Goal: Task Accomplishment & Management: Use online tool/utility

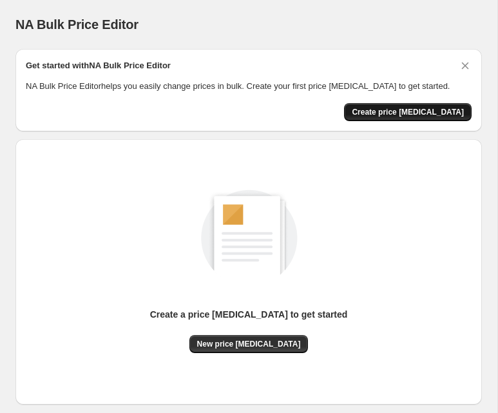
click at [396, 110] on span "Create price change job" at bounding box center [408, 112] width 112 height 10
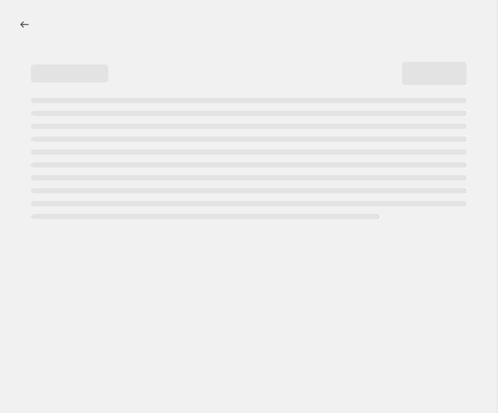
select select "percentage"
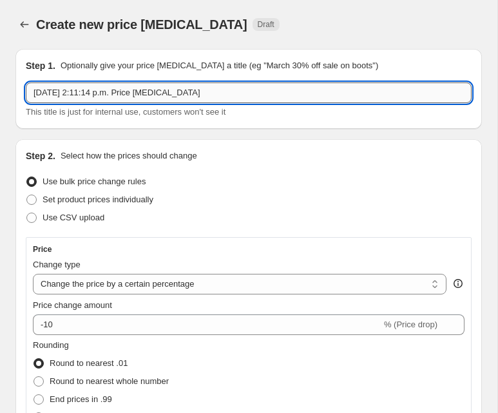
click at [154, 92] on input "26 sep 2025, 2:11:14 p.m. Price change job" at bounding box center [249, 92] width 446 height 21
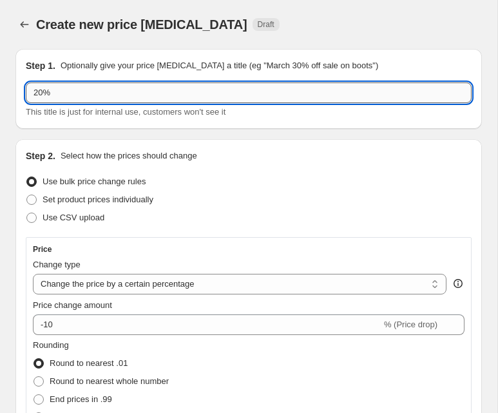
click at [75, 97] on input "20%" at bounding box center [249, 92] width 446 height 21
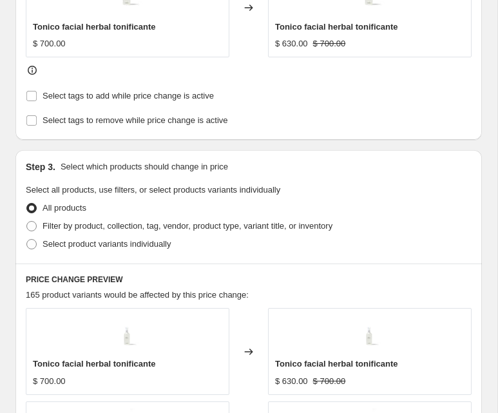
scroll to position [614, 0]
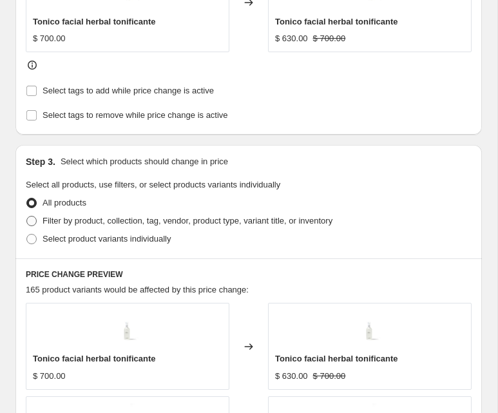
type input "20% apoya la conservacion marina COBI"
click at [32, 221] on span at bounding box center [31, 221] width 10 height 10
click at [27, 217] on input "Filter by product, collection, tag, vendor, product type, variant title, or inv…" at bounding box center [26, 216] width 1 height 1
radio input "true"
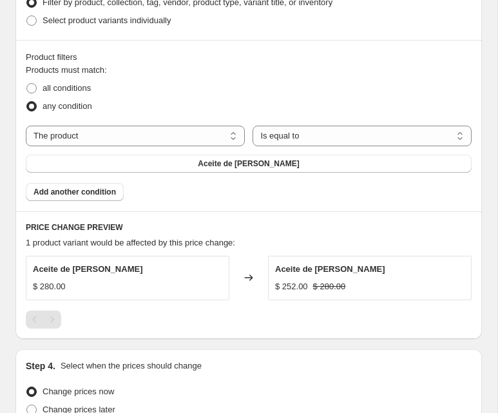
scroll to position [785, 0]
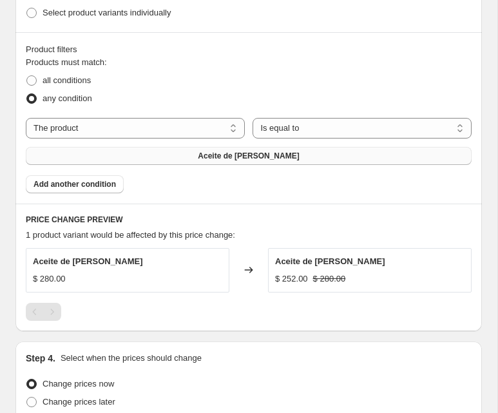
click at [211, 161] on button "Aceite de almendras dulces" at bounding box center [249, 156] width 446 height 18
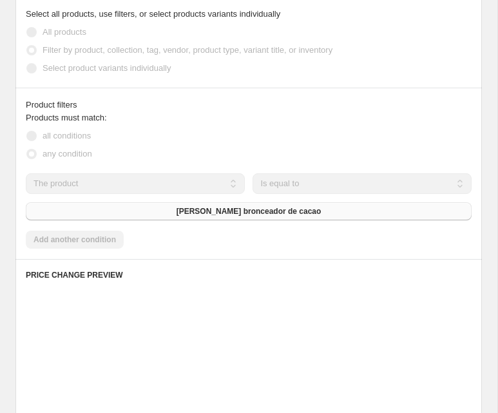
scroll to position [840, 0]
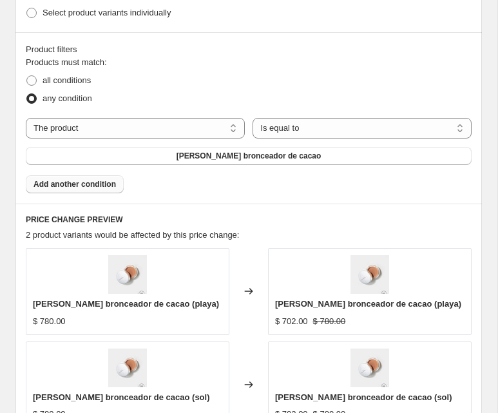
click at [82, 182] on span "Add another condition" at bounding box center [75, 184] width 82 height 10
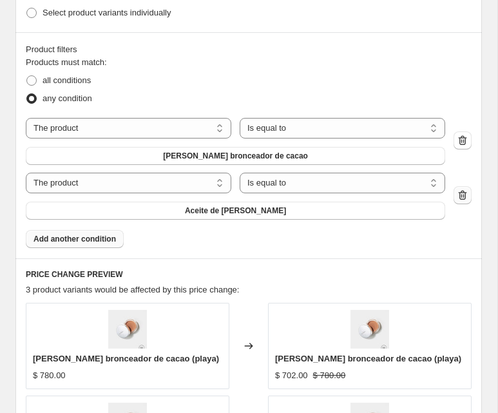
click at [463, 198] on icon "button" at bounding box center [462, 195] width 13 height 13
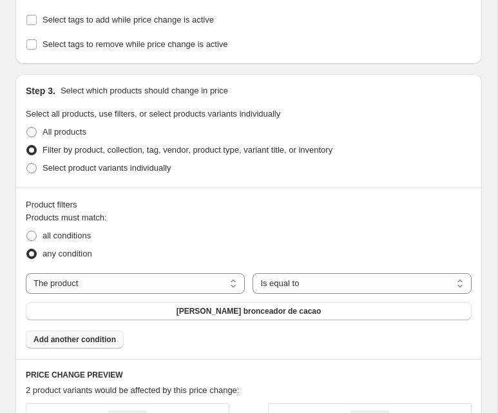
scroll to position [684, 0]
click at [32, 238] on span at bounding box center [31, 236] width 10 height 10
click at [27, 232] on input "all conditions" at bounding box center [26, 231] width 1 height 1
radio input "true"
click at [82, 341] on span "Add another condition" at bounding box center [75, 340] width 82 height 10
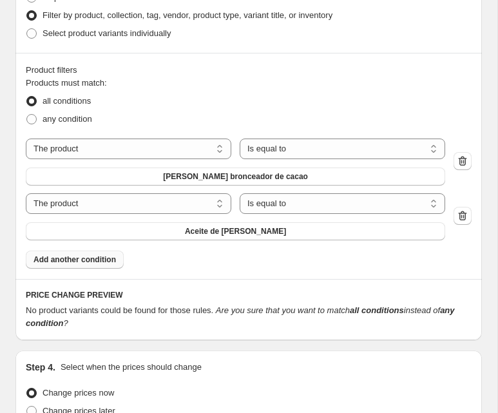
scroll to position [819, 0]
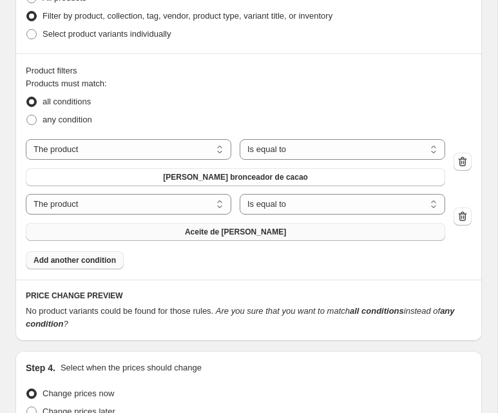
click at [233, 230] on span "Aceite de almendras dulces" at bounding box center [235, 232] width 101 height 10
click at [279, 150] on select "Is equal to Is not equal to" at bounding box center [343, 149] width 206 height 21
click at [70, 260] on span "Add another condition" at bounding box center [75, 260] width 82 height 10
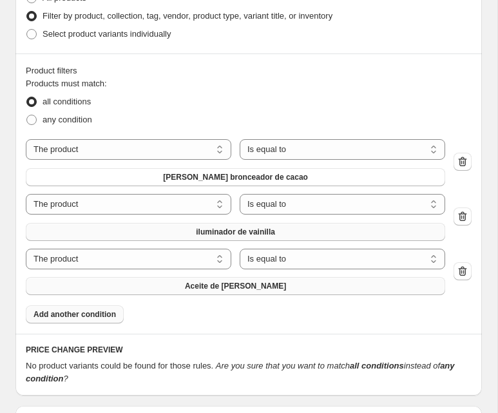
click at [88, 289] on button "Aceite de almendras dulces" at bounding box center [236, 286] width 420 height 18
click at [84, 316] on span "Add another condition" at bounding box center [75, 314] width 82 height 10
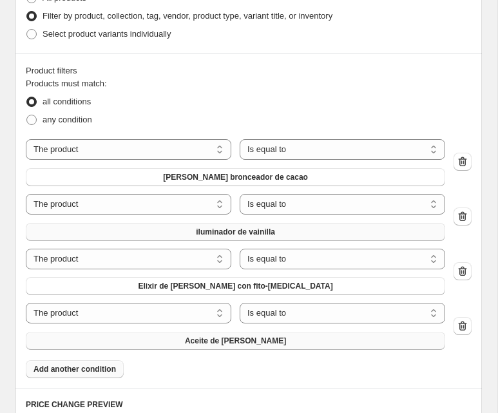
click at [90, 343] on button "Aceite de almendras dulces" at bounding box center [236, 341] width 420 height 18
click at [84, 372] on span "Add another condition" at bounding box center [75, 369] width 82 height 10
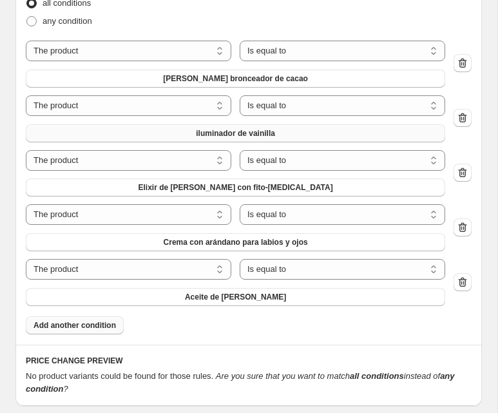
scroll to position [919, 0]
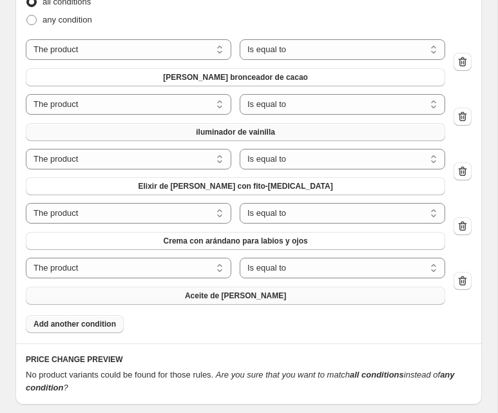
click at [208, 298] on span "Aceite de almendras dulces" at bounding box center [235, 296] width 101 height 10
click at [88, 328] on span "Add another condition" at bounding box center [75, 324] width 82 height 10
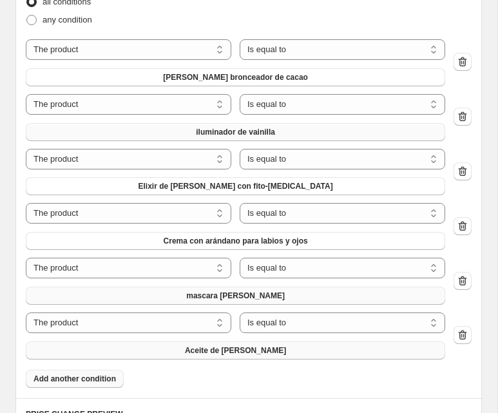
click at [117, 353] on button "Aceite de almendras dulces" at bounding box center [236, 351] width 420 height 18
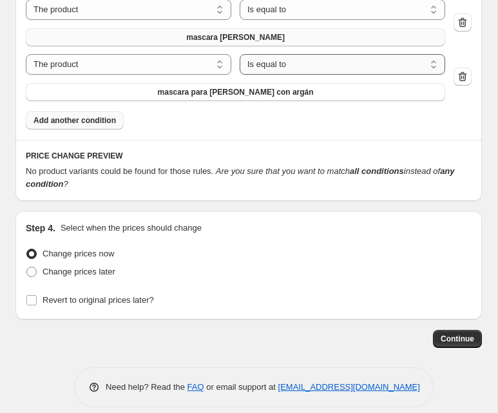
scroll to position [1191, 0]
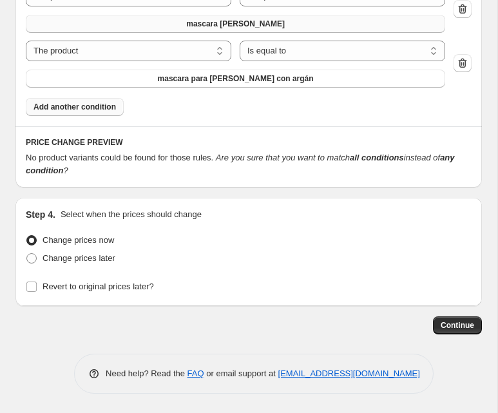
click at [47, 106] on span "Add another condition" at bounding box center [75, 107] width 82 height 10
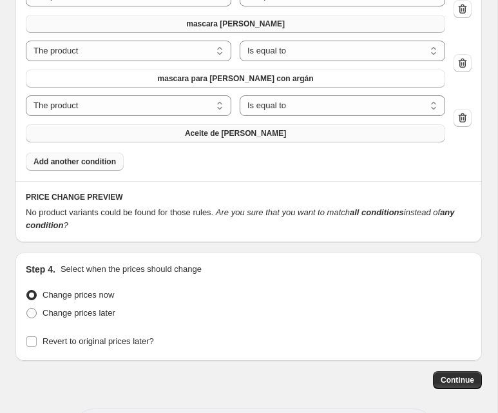
click at [215, 134] on span "Aceite de almendras dulces" at bounding box center [235, 133] width 101 height 10
click at [85, 160] on span "Add another condition" at bounding box center [75, 162] width 82 height 10
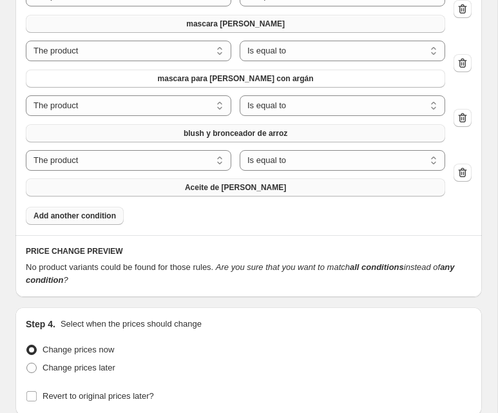
click at [209, 189] on span "Aceite de almendras dulces" at bounding box center [235, 187] width 101 height 10
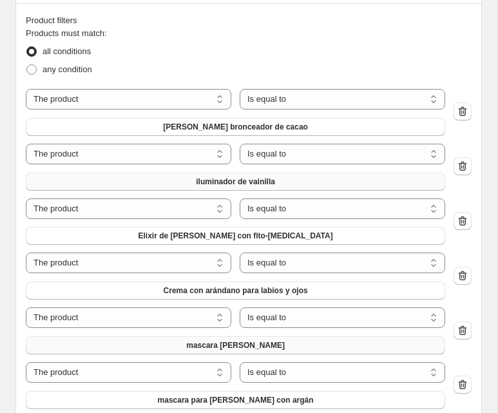
scroll to position [851, 0]
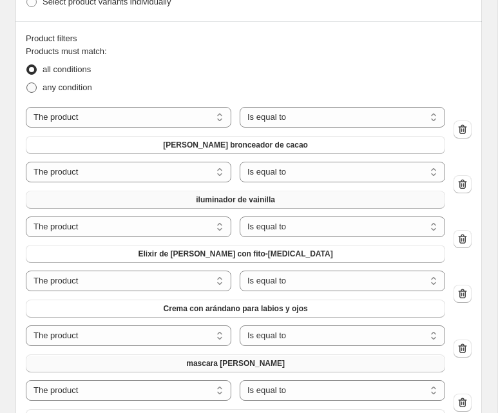
click at [32, 91] on span at bounding box center [31, 87] width 10 height 10
click at [27, 83] on input "any condition" at bounding box center [26, 82] width 1 height 1
radio input "true"
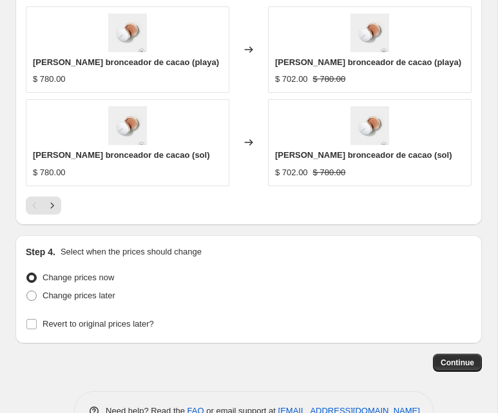
scroll to position [1772, 0]
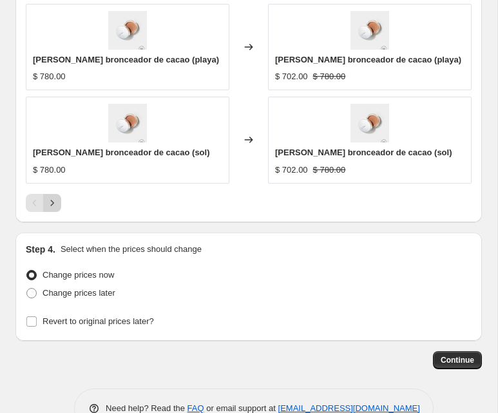
click at [52, 197] on icon "Next" at bounding box center [52, 203] width 13 height 13
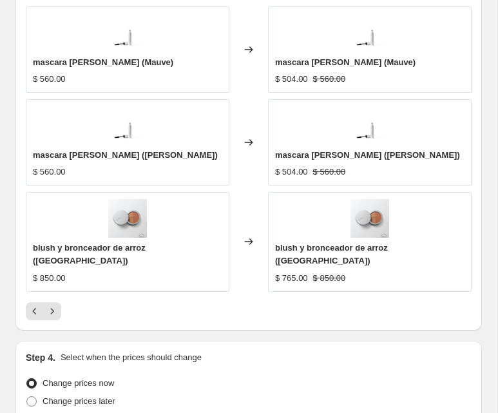
scroll to position [1652, 0]
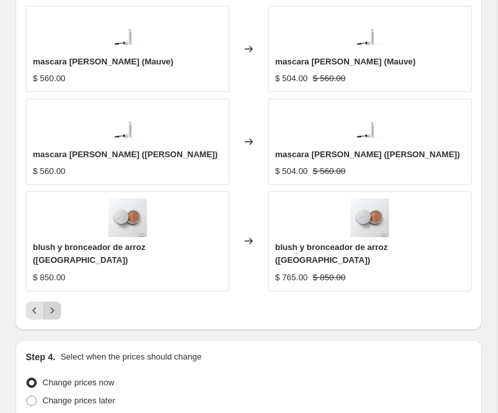
click at [50, 304] on icon "Next" at bounding box center [52, 310] width 13 height 13
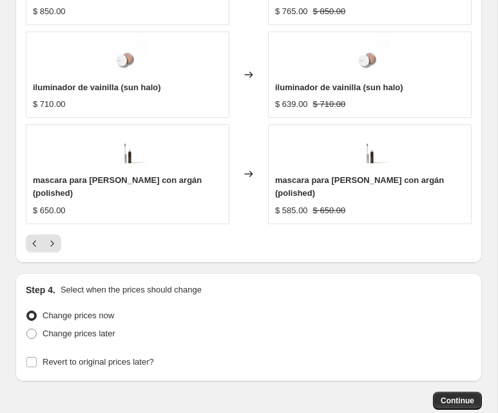
scroll to position [1746, 0]
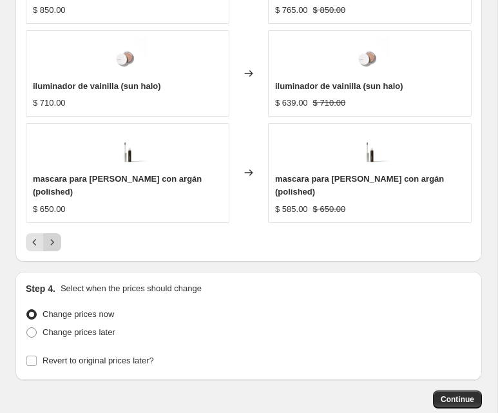
click at [52, 239] on icon "Next" at bounding box center [52, 242] width 3 height 6
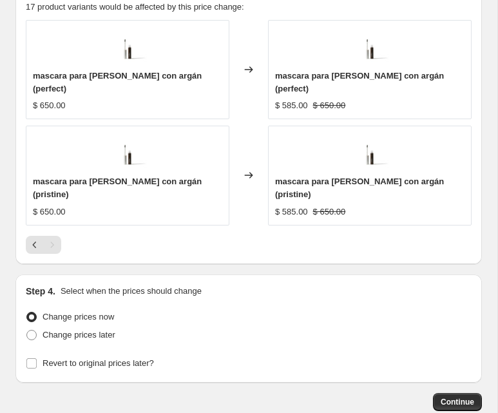
scroll to position [1502, 0]
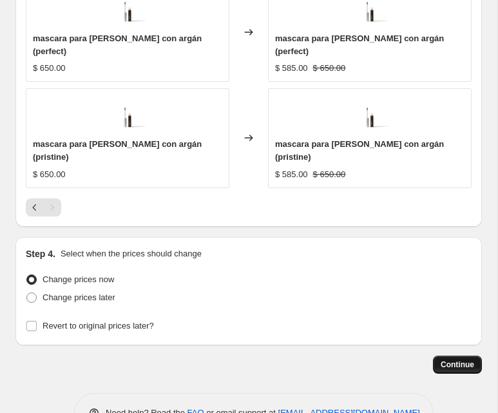
click at [461, 360] on span "Continue" at bounding box center [458, 365] width 34 height 10
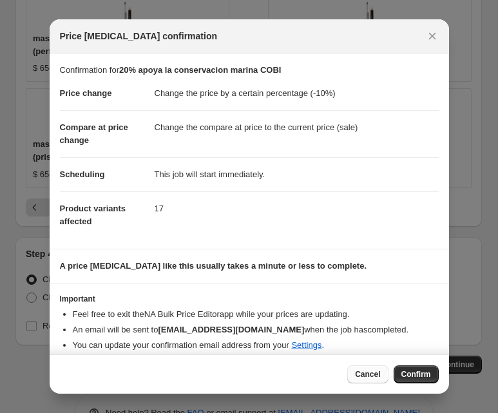
click at [369, 376] on span "Cancel" at bounding box center [367, 374] width 25 height 10
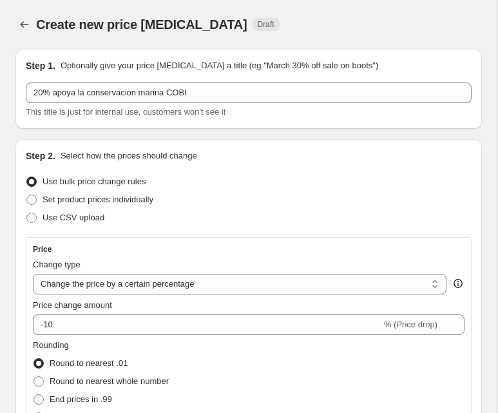
scroll to position [102, 0]
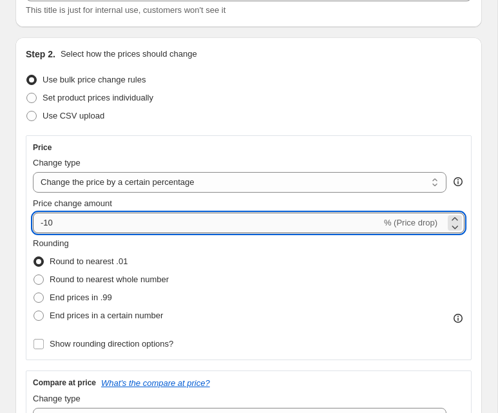
click at [102, 227] on input "-10" at bounding box center [207, 223] width 349 height 21
type input "-1"
type input "-20"
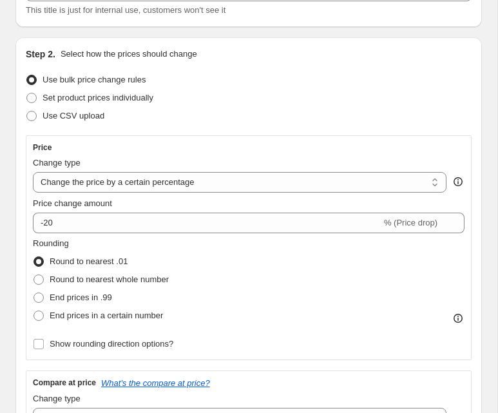
click at [302, 263] on div "Rounding Round to nearest .01 Round to nearest whole number End prices in .99 E…" at bounding box center [249, 281] width 432 height 88
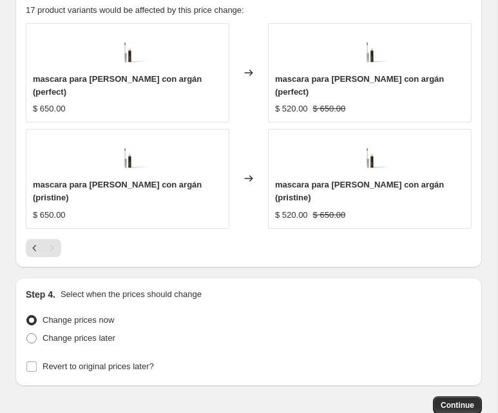
scroll to position [1502, 0]
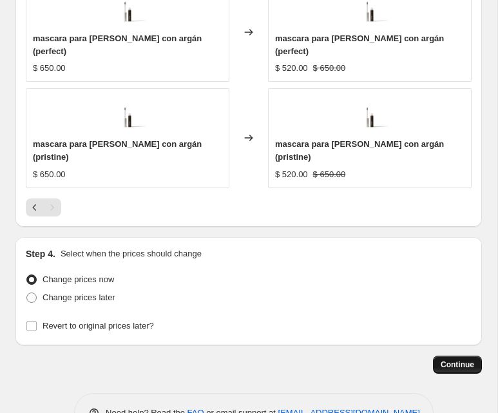
click at [452, 356] on button "Continue" at bounding box center [457, 365] width 49 height 18
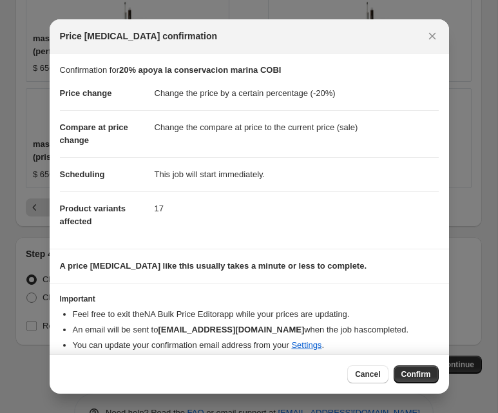
scroll to position [10, 0]
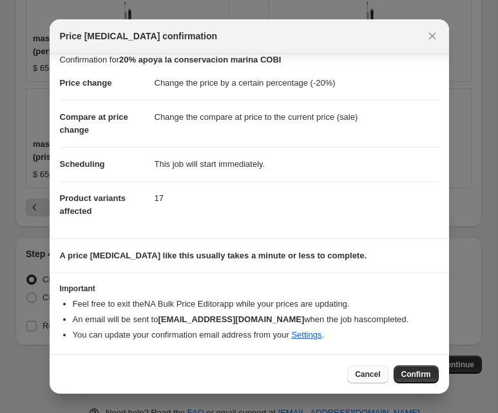
click at [371, 372] on span "Cancel" at bounding box center [367, 374] width 25 height 10
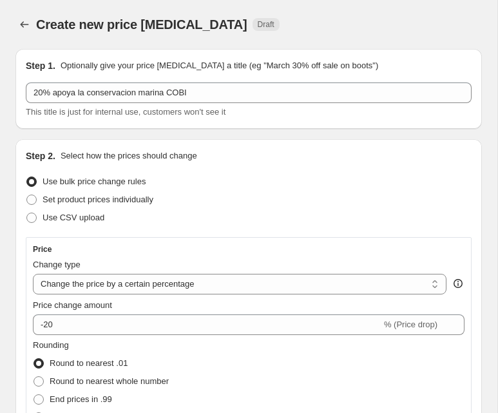
scroll to position [1502, 0]
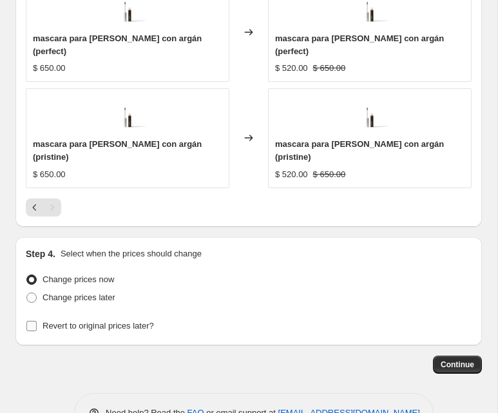
click at [30, 321] on input "Revert to original prices later?" at bounding box center [31, 326] width 10 height 10
checkbox input "true"
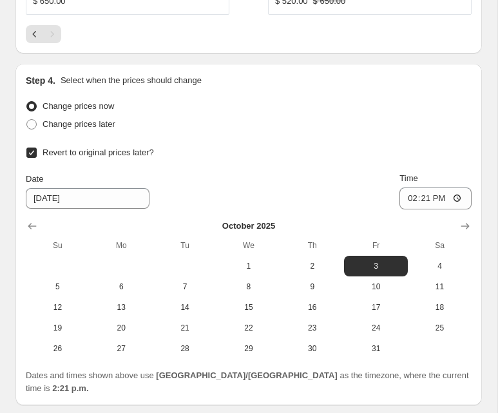
scroll to position [1676, 0]
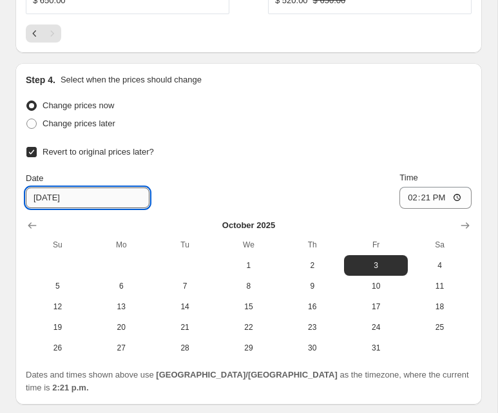
click at [81, 188] on input "10/3/2025" at bounding box center [88, 198] width 124 height 21
click at [465, 219] on icon "Show next month, November 2025" at bounding box center [465, 225] width 13 height 13
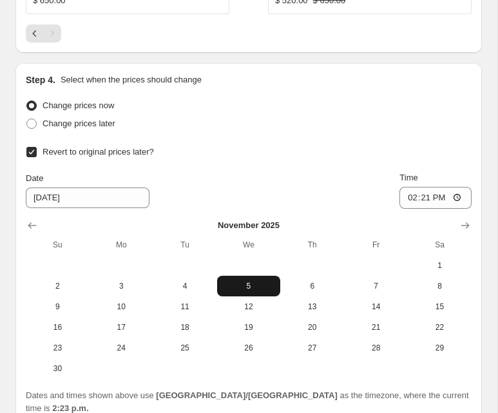
click at [246, 281] on span "5" at bounding box center [248, 286] width 53 height 10
type input "11/5/2025"
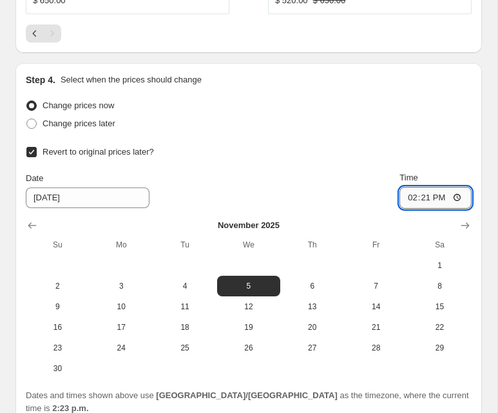
click at [419, 187] on input "14:21" at bounding box center [436, 198] width 72 height 22
click at [404, 187] on input "14:21" at bounding box center [436, 198] width 72 height 22
click at [405, 187] on input "18:00" at bounding box center [436, 198] width 72 height 22
type input "23:00"
click at [341, 171] on div "Date 11/5/2025 Time 23:00" at bounding box center [249, 189] width 446 height 37
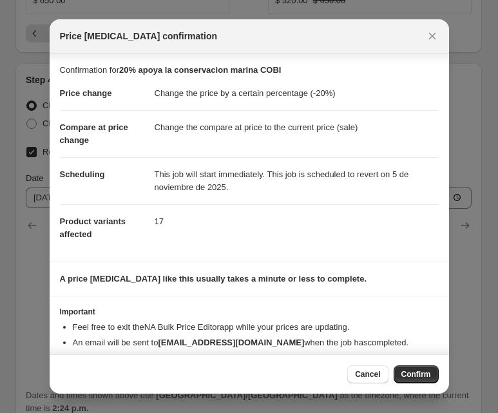
scroll to position [23, 0]
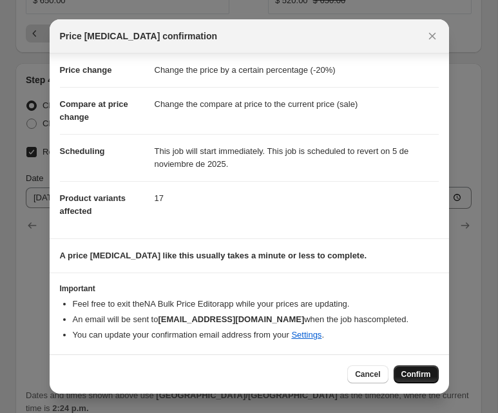
click at [415, 377] on span "Confirm" at bounding box center [416, 374] width 30 height 10
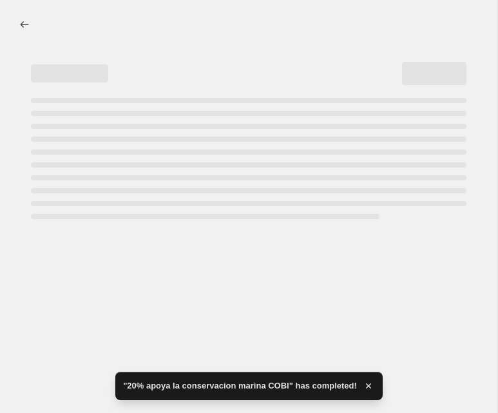
select select "percentage"
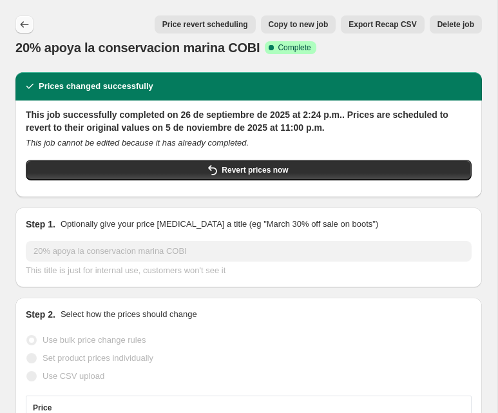
click at [25, 25] on icon "Price change jobs" at bounding box center [24, 24] width 13 height 13
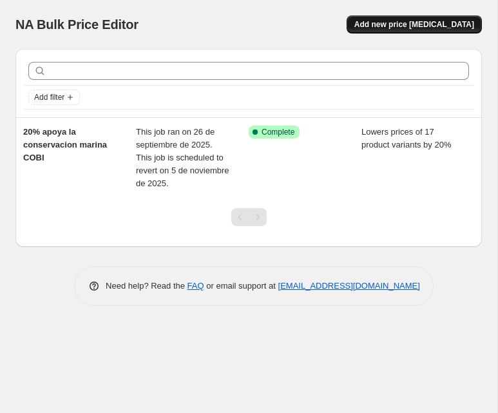
click at [436, 26] on span "Add new price [MEDICAL_DATA]" at bounding box center [414, 24] width 120 height 10
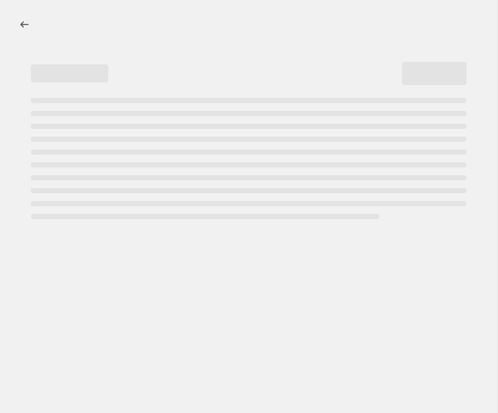
select select "percentage"
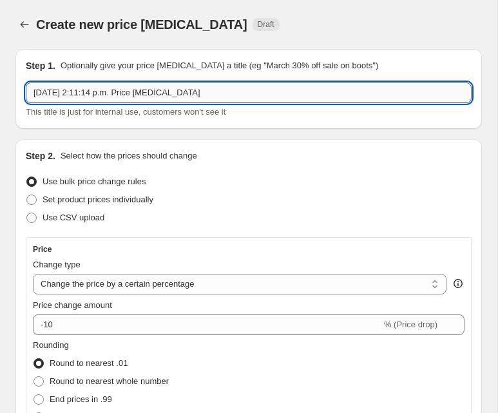
click at [191, 95] on input "26 sep 2025, 2:11:14 p.m. Price change job" at bounding box center [249, 92] width 446 height 21
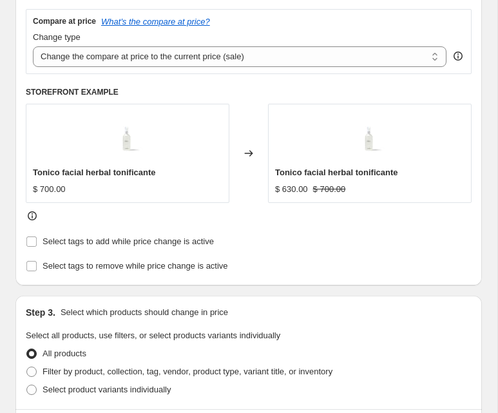
scroll to position [489, 0]
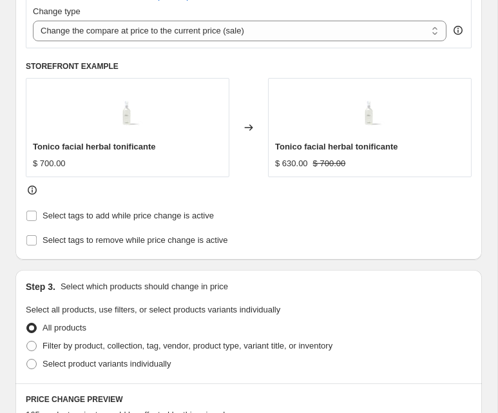
type input "10% precio peferencial"
click at [35, 191] on icon at bounding box center [32, 190] width 13 height 13
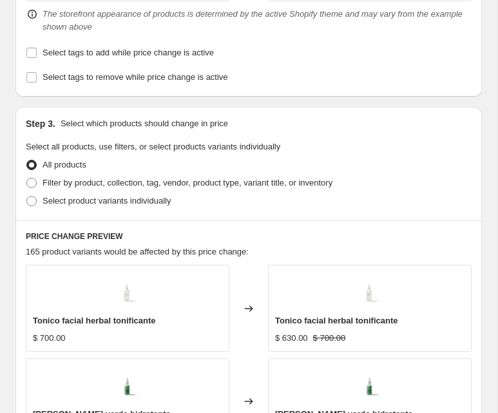
scroll to position [670, 0]
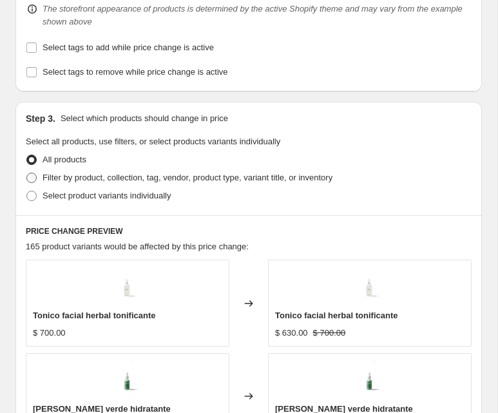
click at [32, 178] on span at bounding box center [31, 178] width 10 height 10
click at [27, 173] on input "Filter by product, collection, tag, vendor, product type, variant title, or inv…" at bounding box center [26, 173] width 1 height 1
radio input "true"
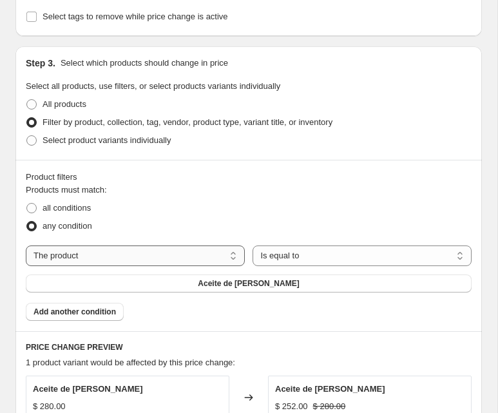
click at [133, 255] on select "The product The product's collection The product's tag The product's vendor The…" at bounding box center [135, 256] width 219 height 21
click at [142, 258] on select "The product The product's collection The product's tag The product's vendor The…" at bounding box center [135, 256] width 219 height 21
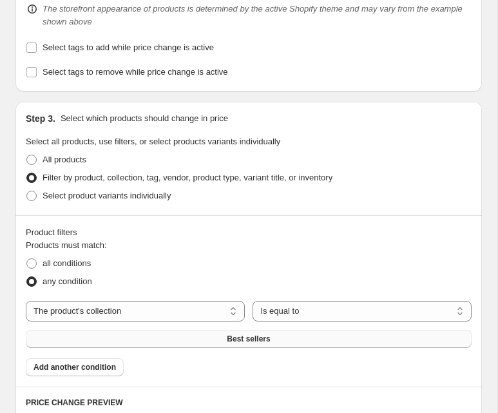
click at [237, 344] on button "Best sellers" at bounding box center [249, 339] width 446 height 18
click at [155, 313] on select "The product The product's collection The product's tag The product's vendor The…" at bounding box center [135, 311] width 219 height 21
select select "vendor"
click at [234, 340] on span "Amate Verde" at bounding box center [249, 339] width 47 height 10
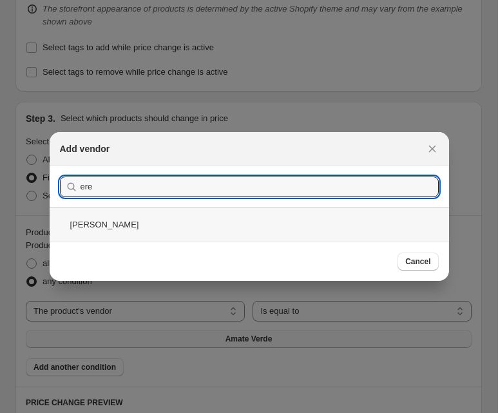
type input "ere"
click at [88, 224] on div "Ere Perez" at bounding box center [250, 225] width 400 height 34
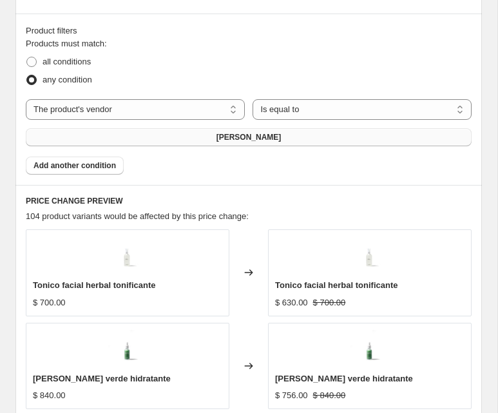
scroll to position [871, 0]
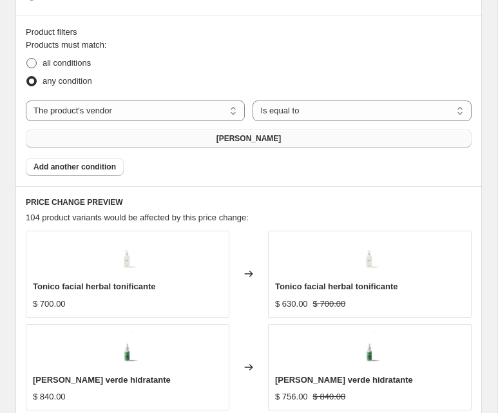
click at [32, 63] on span at bounding box center [31, 63] width 10 height 10
click at [27, 59] on input "all conditions" at bounding box center [26, 58] width 1 height 1
radio input "true"
click at [81, 164] on span "Add another condition" at bounding box center [75, 167] width 82 height 10
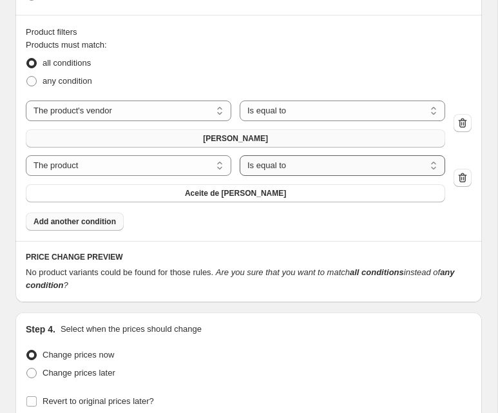
click at [266, 169] on select "Is equal to Is not equal to" at bounding box center [343, 165] width 206 height 21
select select "not_equal"
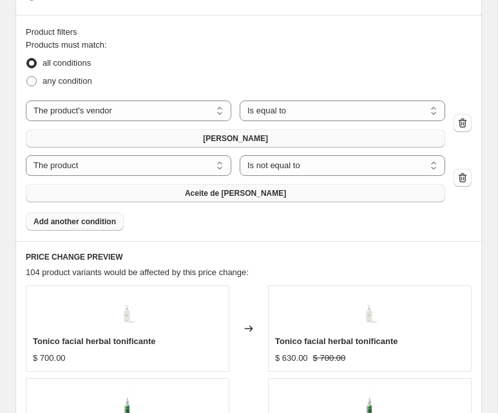
click at [249, 196] on span "Aceite de almendras dulces" at bounding box center [235, 193] width 101 height 10
click at [181, 194] on button "Aceite de almendras dulces" at bounding box center [236, 193] width 420 height 18
click at [35, 81] on span at bounding box center [31, 81] width 10 height 10
click at [27, 77] on input "any condition" at bounding box center [26, 76] width 1 height 1
radio input "true"
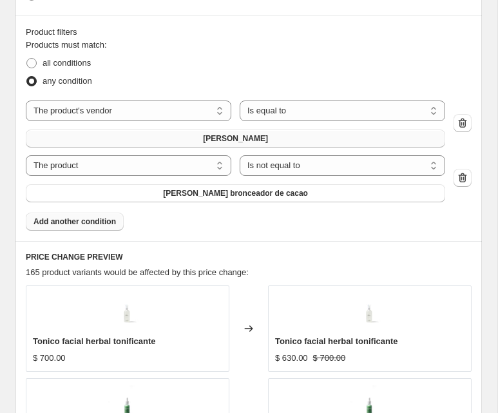
click at [74, 217] on span "Add another condition" at bounding box center [75, 222] width 82 height 10
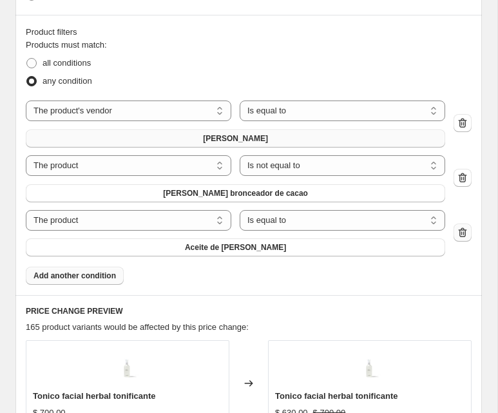
click at [461, 233] on icon "button" at bounding box center [461, 233] width 1 height 4
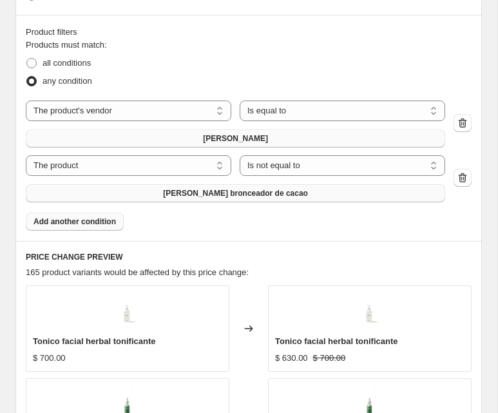
click at [211, 190] on span "Bálsamo bronceador de cacao" at bounding box center [235, 193] width 145 height 10
click at [215, 168] on select "The product The product's collection The product's tag The product's vendor The…" at bounding box center [129, 165] width 206 height 21
click at [462, 179] on icon "button" at bounding box center [461, 179] width 1 height 4
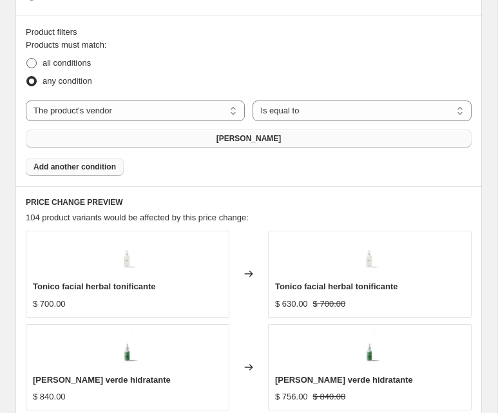
click at [34, 63] on span at bounding box center [31, 63] width 10 height 10
click at [27, 59] on input "all conditions" at bounding box center [26, 58] width 1 height 1
radio input "true"
click at [72, 169] on span "Add another condition" at bounding box center [75, 167] width 82 height 10
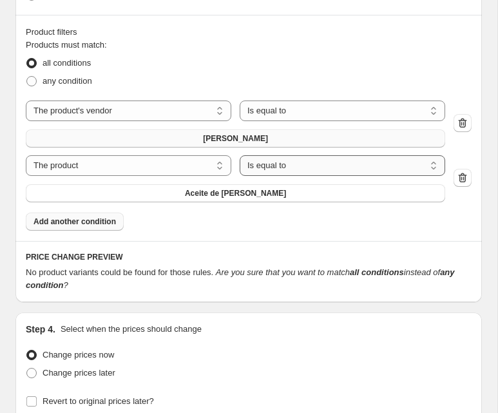
click at [298, 163] on select "Is equal to Is not equal to" at bounding box center [343, 165] width 206 height 21
select select "not_equal"
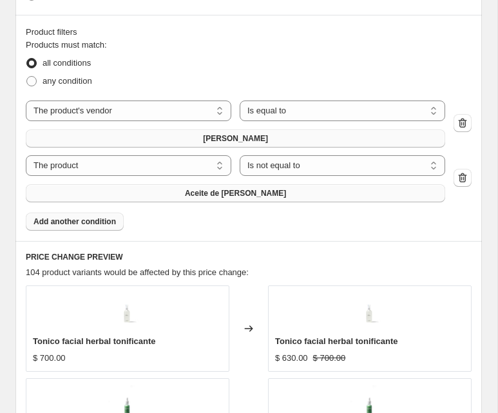
click at [256, 197] on span "Aceite de almendras dulces" at bounding box center [235, 193] width 101 height 10
click at [91, 221] on span "Add another condition" at bounding box center [75, 222] width 82 height 10
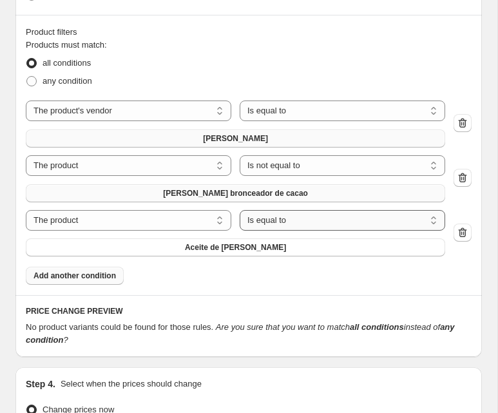
click at [305, 222] on select "Is equal to Is not equal to" at bounding box center [343, 220] width 206 height 21
select select "not_equal"
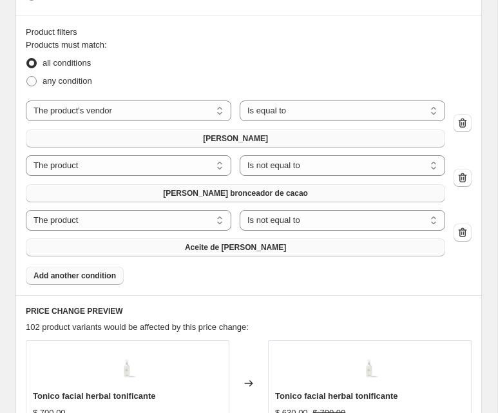
click at [239, 247] on span "Aceite de almendras dulces" at bounding box center [235, 247] width 101 height 10
click at [84, 276] on span "Add another condition" at bounding box center [75, 276] width 82 height 10
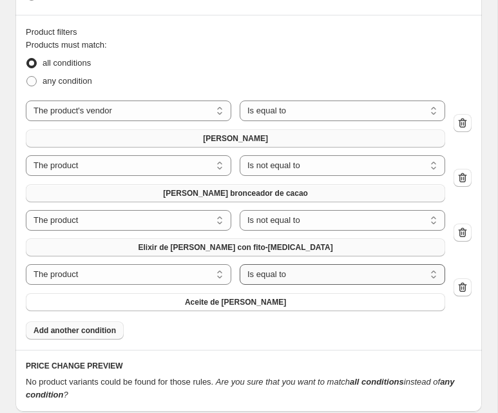
click at [307, 276] on select "Is equal to Is not equal to" at bounding box center [343, 274] width 206 height 21
select select "not_equal"
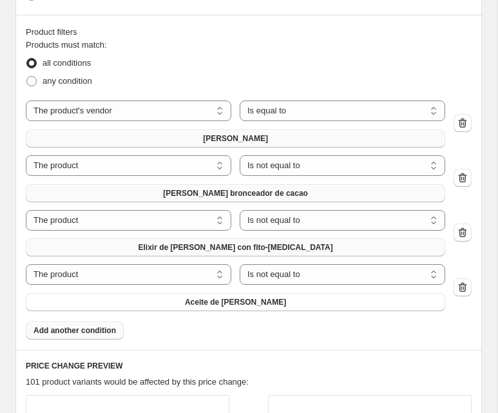
click at [252, 304] on span "Aceite de almendras dulces" at bounding box center [235, 302] width 101 height 10
click at [80, 332] on span "Add another condition" at bounding box center [75, 330] width 82 height 10
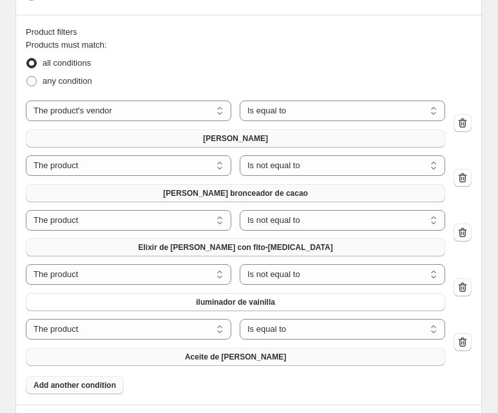
click at [255, 358] on span "Aceite de almendras dulces" at bounding box center [235, 357] width 101 height 10
click at [324, 331] on select "Is equal to Is not equal to" at bounding box center [343, 329] width 206 height 21
select select "not_equal"
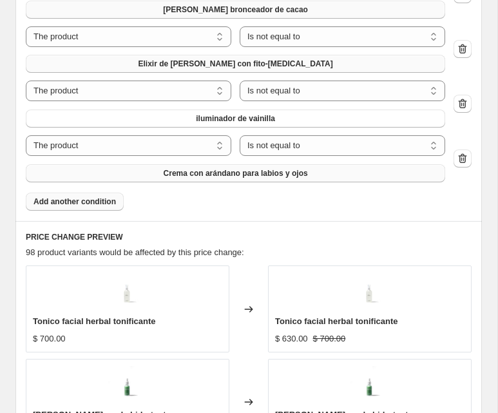
scroll to position [1072, 0]
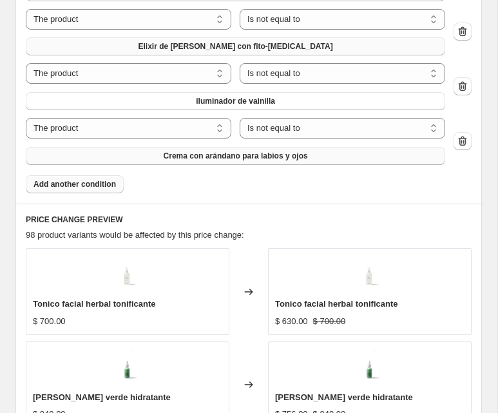
click at [61, 186] on span "Add another condition" at bounding box center [75, 184] width 82 height 10
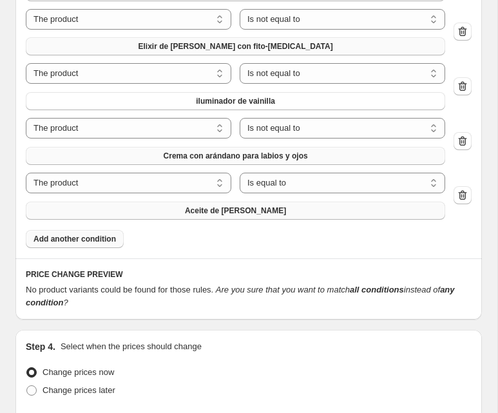
click at [141, 211] on button "Aceite de almendras dulces" at bounding box center [236, 211] width 420 height 18
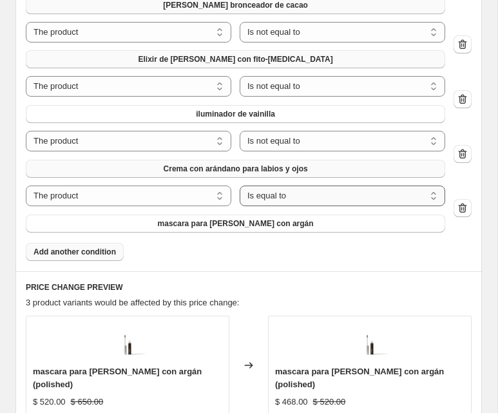
click at [330, 186] on select "Is equal to Is not equal to" at bounding box center [343, 196] width 206 height 21
select select "not_equal"
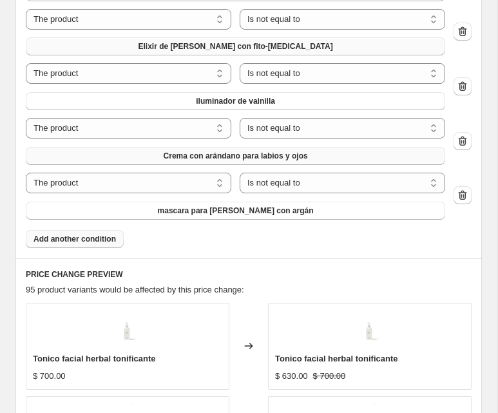
click at [75, 243] on span "Add another condition" at bounding box center [75, 239] width 82 height 10
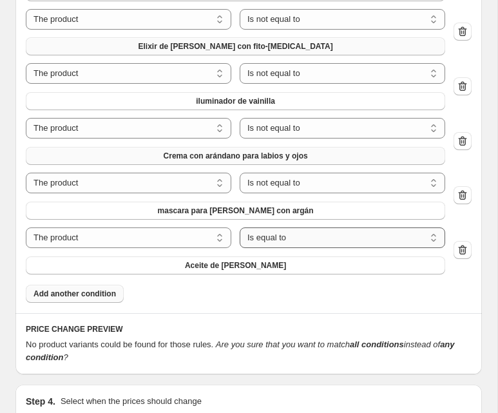
click at [286, 238] on select "Is equal to Is not equal to" at bounding box center [343, 237] width 206 height 21
select select "not_equal"
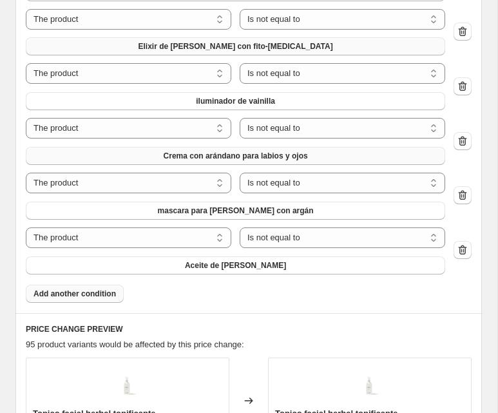
click at [258, 263] on span "Aceite de almendras dulces" at bounding box center [235, 265] width 101 height 10
click at [87, 296] on span "Add another condition" at bounding box center [75, 294] width 82 height 10
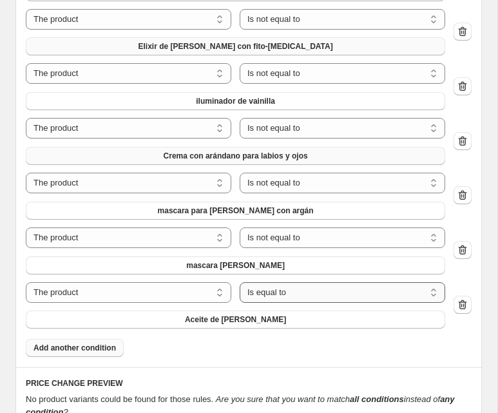
click at [287, 290] on select "Is equal to Is not equal to" at bounding box center [343, 292] width 206 height 21
select select "not_equal"
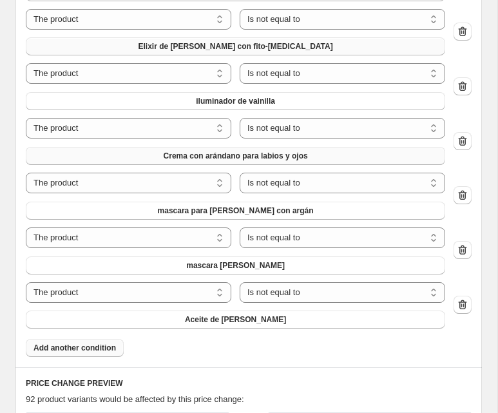
click at [262, 322] on span "Aceite de almendras dulces" at bounding box center [235, 319] width 101 height 10
click at [84, 350] on span "Add another condition" at bounding box center [75, 348] width 82 height 10
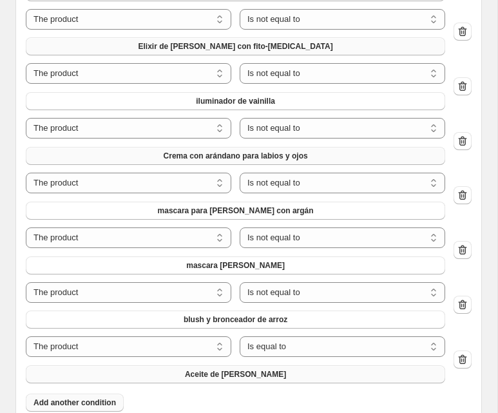
click at [224, 377] on span "Aceite de almendras dulces" at bounding box center [235, 374] width 101 height 10
click at [311, 349] on select "Is equal to Is not equal to" at bounding box center [343, 346] width 206 height 21
select select "not_equal"
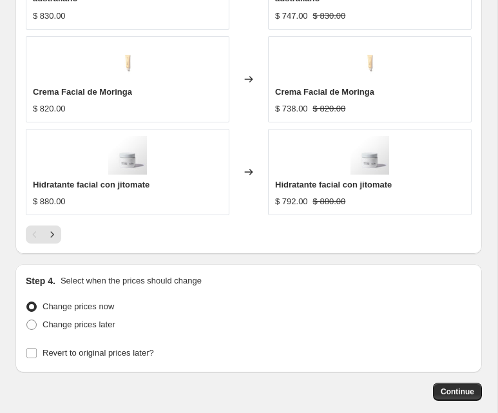
scroll to position [1797, 0]
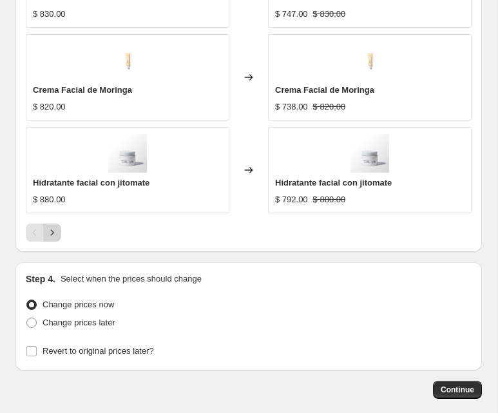
click at [55, 226] on icon "Next" at bounding box center [52, 232] width 13 height 13
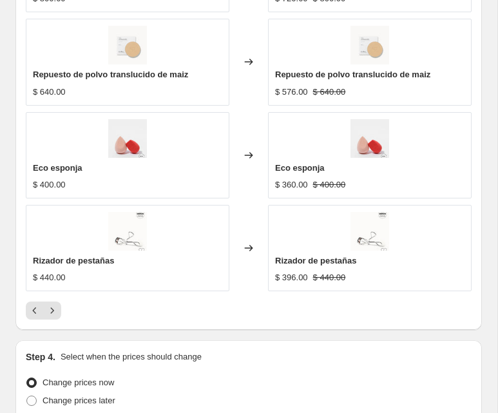
scroll to position [1713, 0]
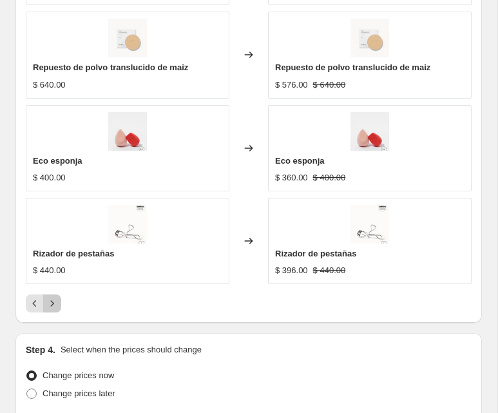
click at [52, 304] on icon "Next" at bounding box center [52, 303] width 13 height 13
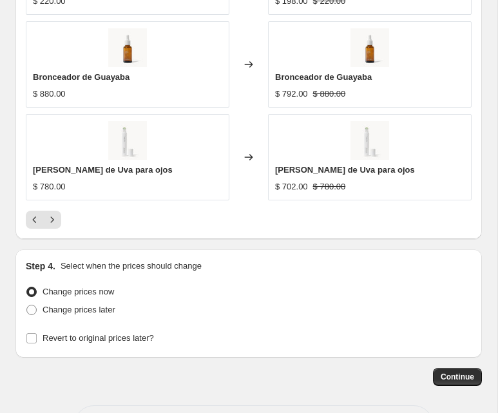
scroll to position [1814, 0]
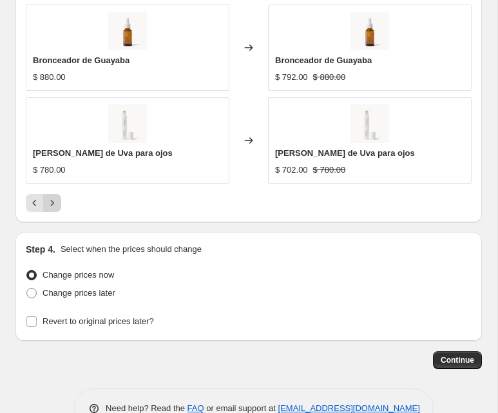
click at [50, 206] on icon "Next" at bounding box center [52, 203] width 13 height 13
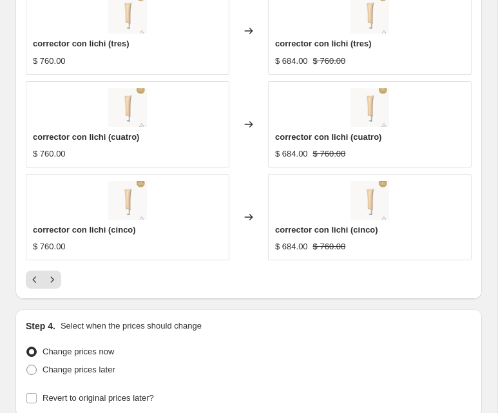
scroll to position [1740, 0]
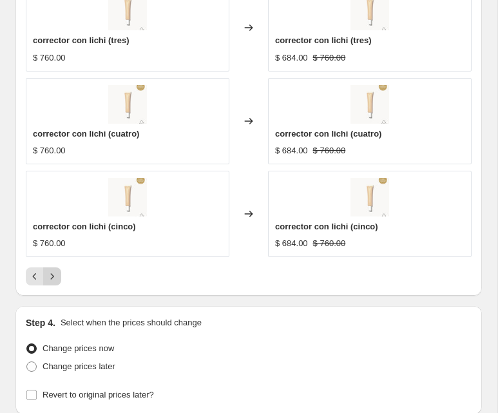
click at [55, 278] on icon "Next" at bounding box center [52, 276] width 13 height 13
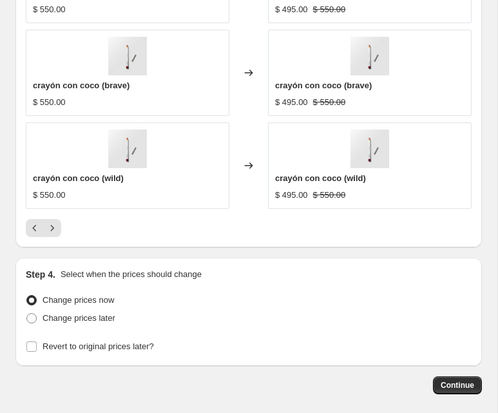
scroll to position [1848, 0]
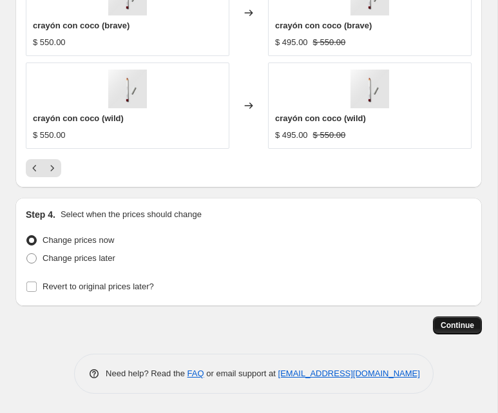
click at [462, 327] on span "Continue" at bounding box center [458, 325] width 34 height 10
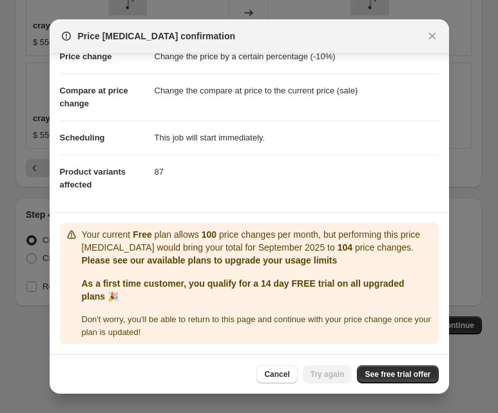
scroll to position [36, 0]
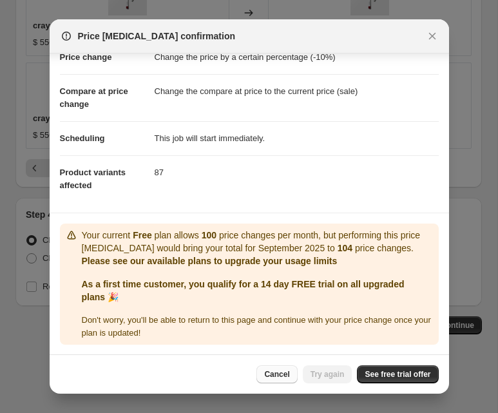
click at [271, 376] on span "Cancel" at bounding box center [276, 374] width 25 height 10
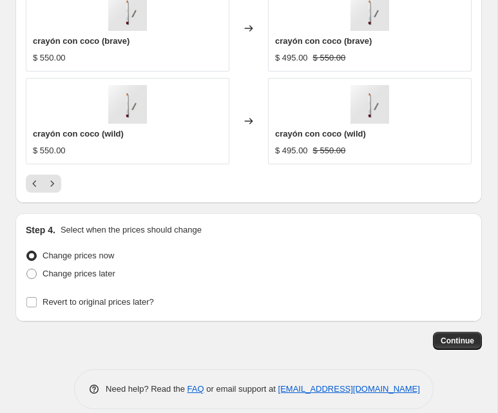
scroll to position [1848, 0]
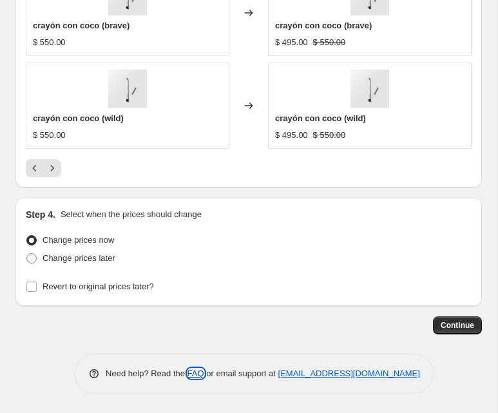
click at [190, 376] on link "FAQ" at bounding box center [196, 374] width 17 height 10
click at [463, 324] on span "Continue" at bounding box center [458, 325] width 34 height 10
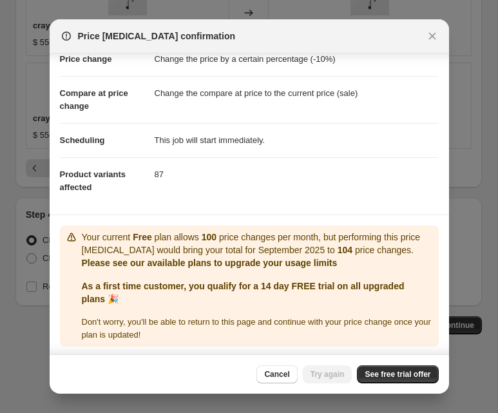
scroll to position [37, 0]
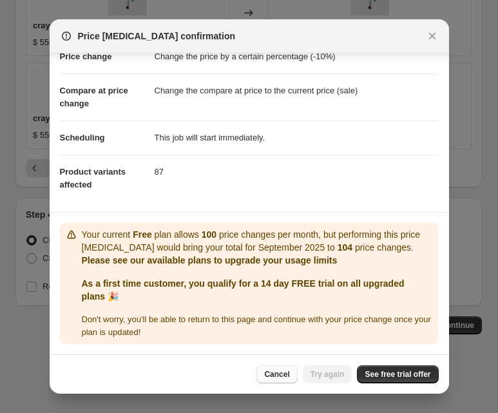
click at [268, 375] on span "Cancel" at bounding box center [276, 374] width 25 height 10
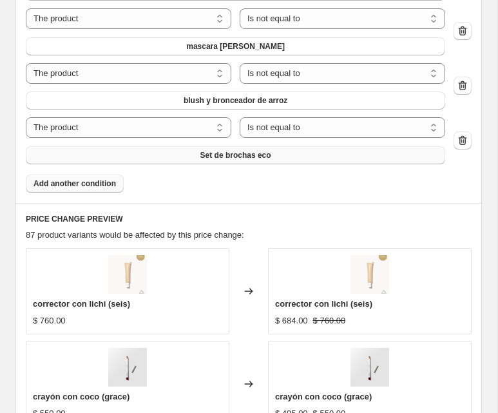
scroll to position [1292, 0]
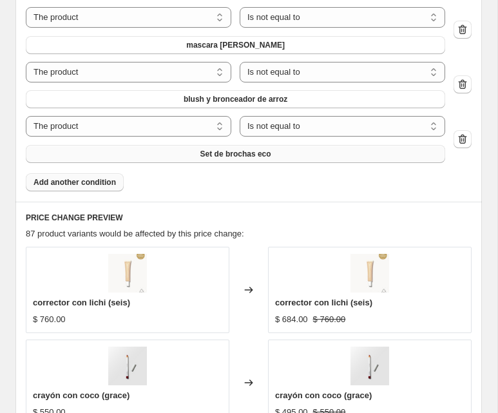
click at [97, 184] on span "Add another condition" at bounding box center [75, 182] width 82 height 10
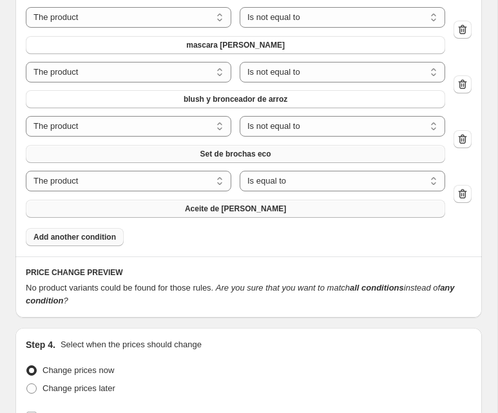
click at [205, 209] on span "Aceite de almendras dulces" at bounding box center [235, 209] width 101 height 10
click at [295, 181] on select "Is equal to Is not equal to" at bounding box center [343, 181] width 206 height 21
select select "not_equal"
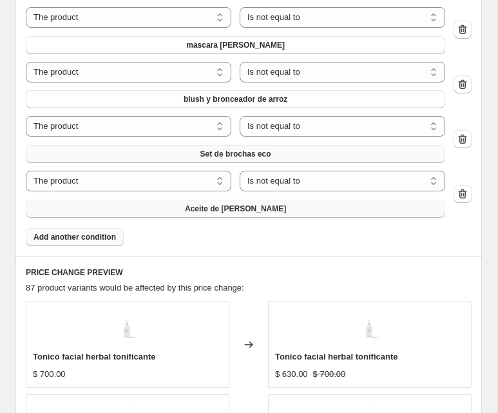
click at [256, 210] on span "Aceite de almendras dulces" at bounding box center [235, 209] width 101 height 10
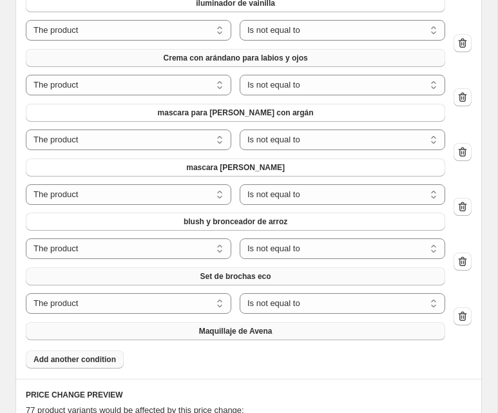
scroll to position [1166, 0]
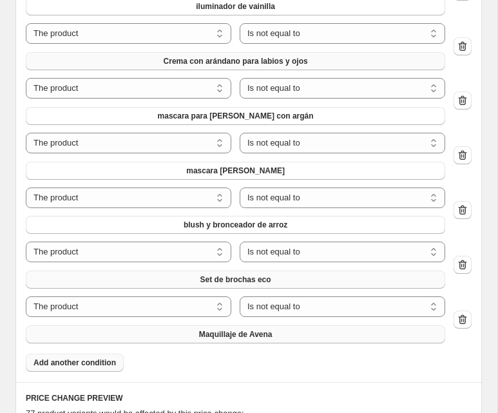
click at [265, 338] on span "Maquillaje de Avena" at bounding box center [235, 334] width 73 height 10
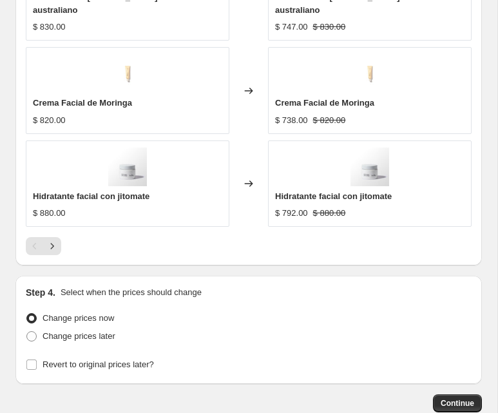
scroll to position [1903, 0]
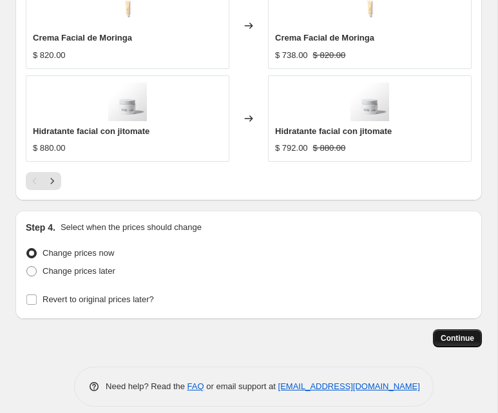
click at [455, 333] on span "Continue" at bounding box center [458, 338] width 34 height 10
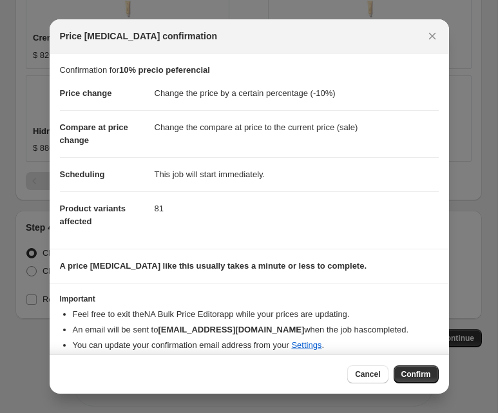
scroll to position [10, 0]
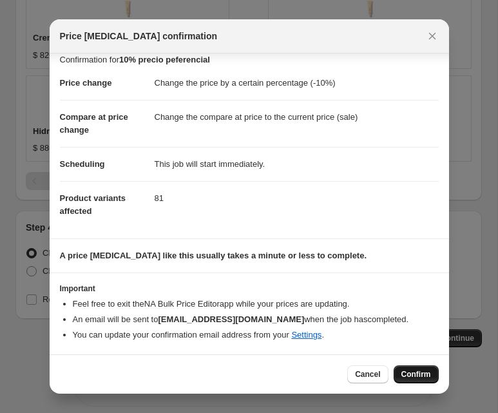
click at [423, 374] on span "Confirm" at bounding box center [416, 374] width 30 height 10
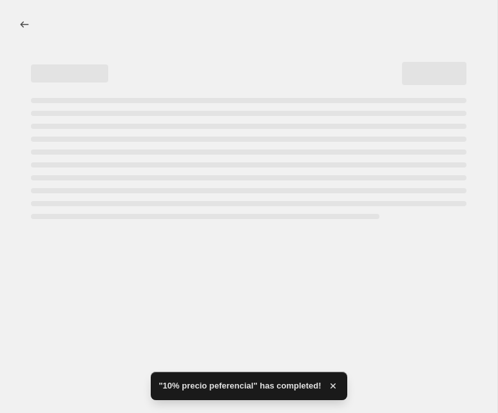
select select "percentage"
select select "vendor"
select select "not_equal"
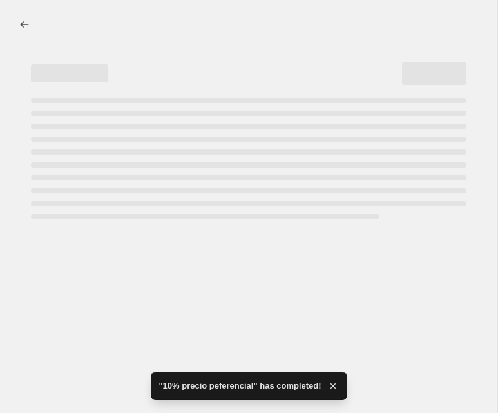
select select "not_equal"
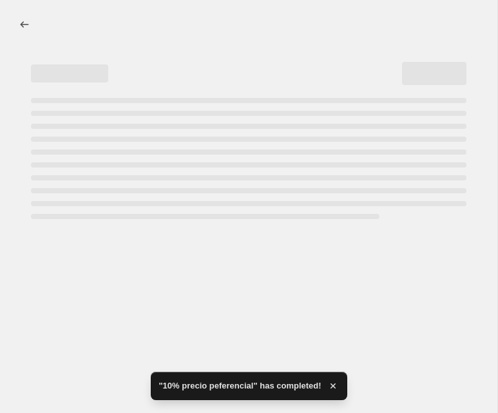
select select "not_equal"
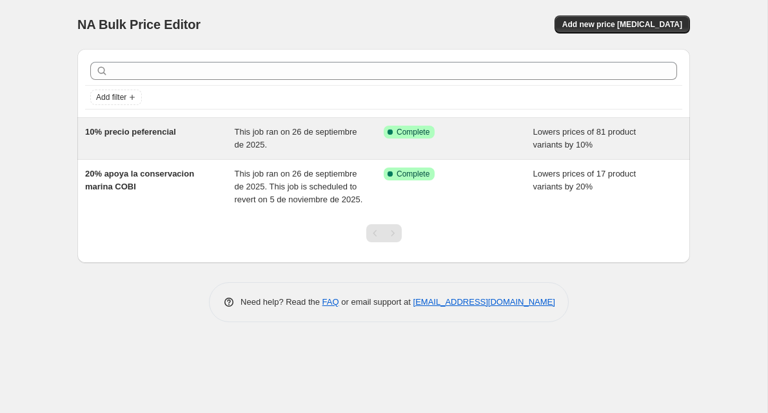
click at [159, 137] on div "10% precio peferencial" at bounding box center [160, 139] width 150 height 26
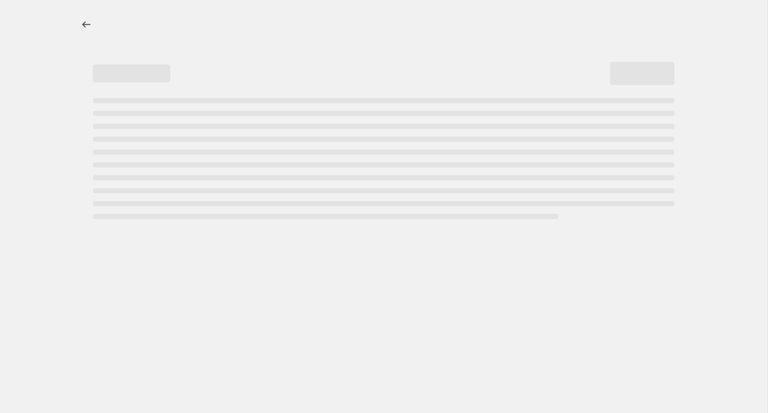
select select "percentage"
select select "vendor"
select select "not_equal"
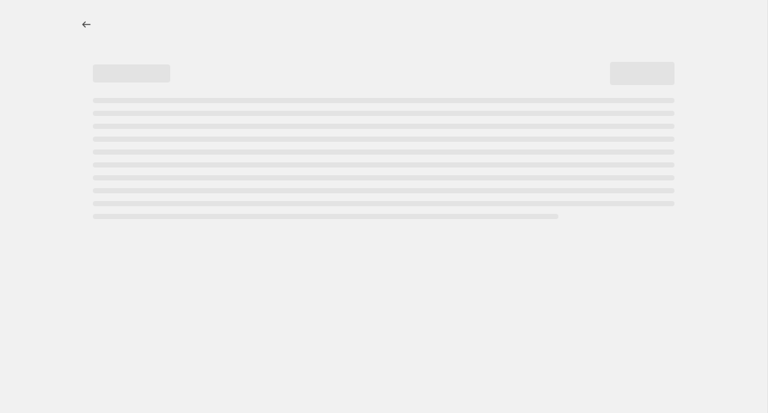
select select "not_equal"
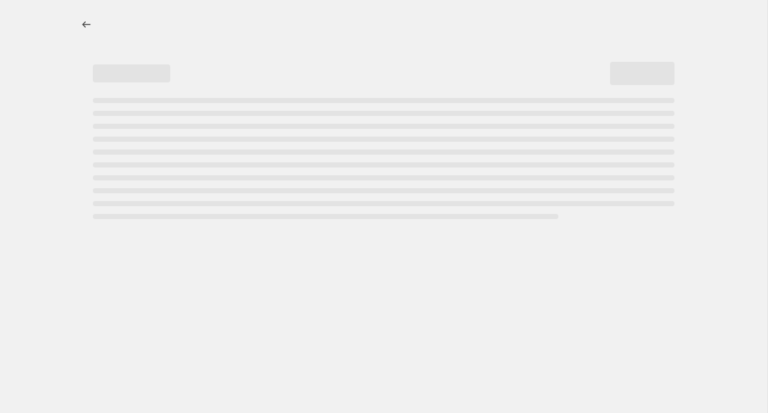
select select "not_equal"
